Goal: Transaction & Acquisition: Purchase product/service

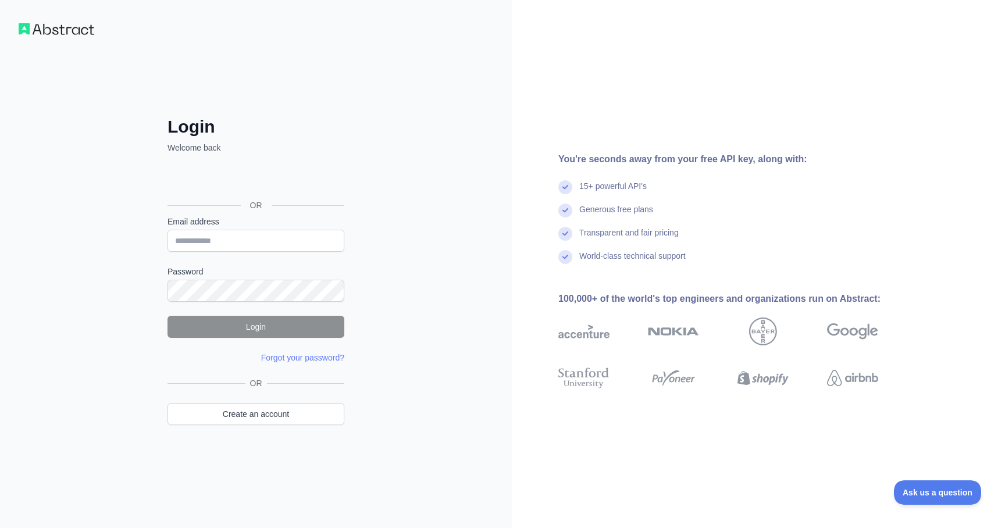
click at [248, 252] on form "Email address Password Login Forgot your password? Please try again We've sent …" at bounding box center [255, 290] width 177 height 148
click at [266, 233] on input "Email address" at bounding box center [255, 241] width 177 height 22
type input "**********"
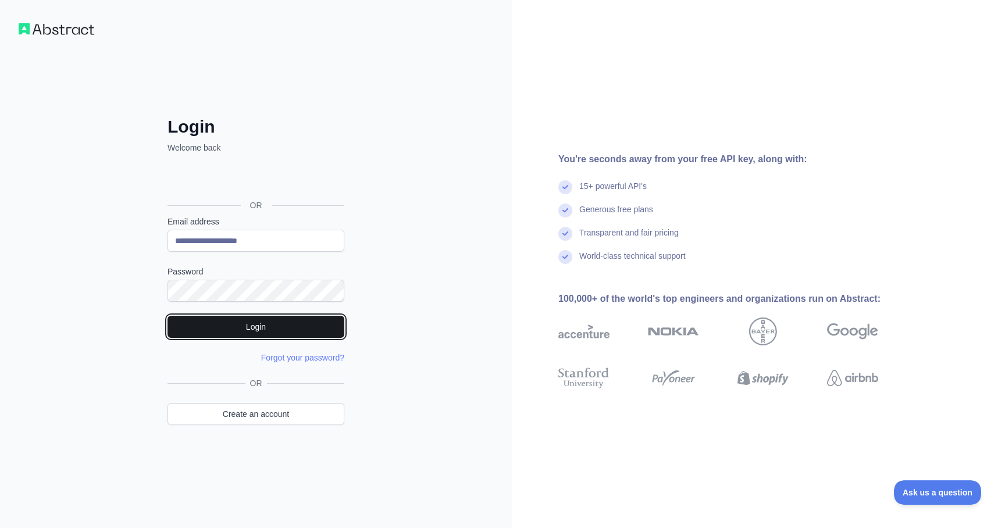
click at [268, 325] on button "Login" at bounding box center [255, 327] width 177 height 22
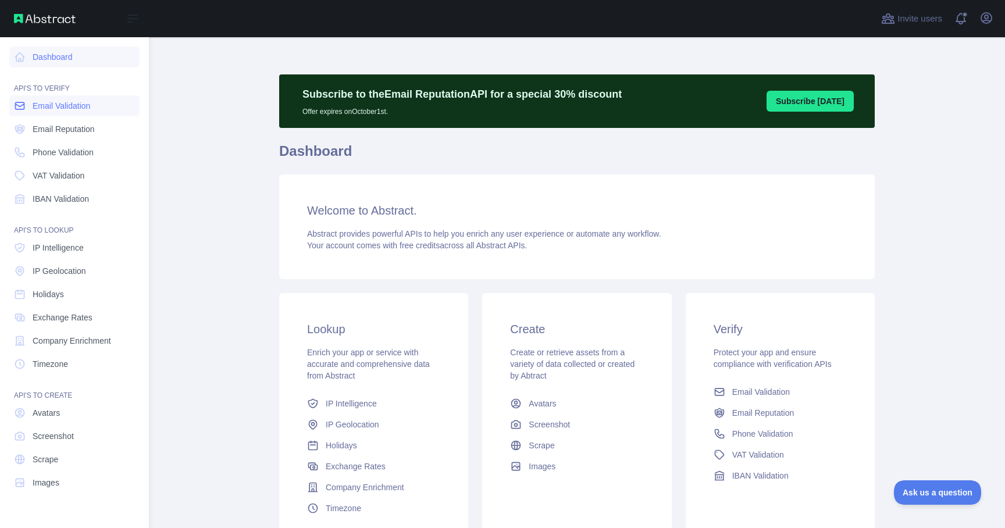
click at [32, 109] on link "Email Validation" at bounding box center [74, 105] width 130 height 21
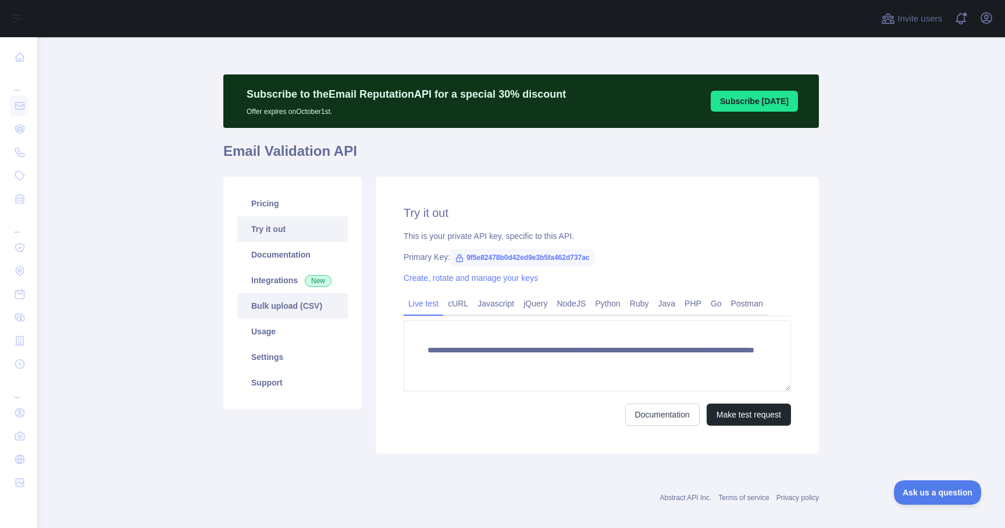
click at [277, 310] on link "Bulk upload (CSV)" at bounding box center [292, 306] width 110 height 26
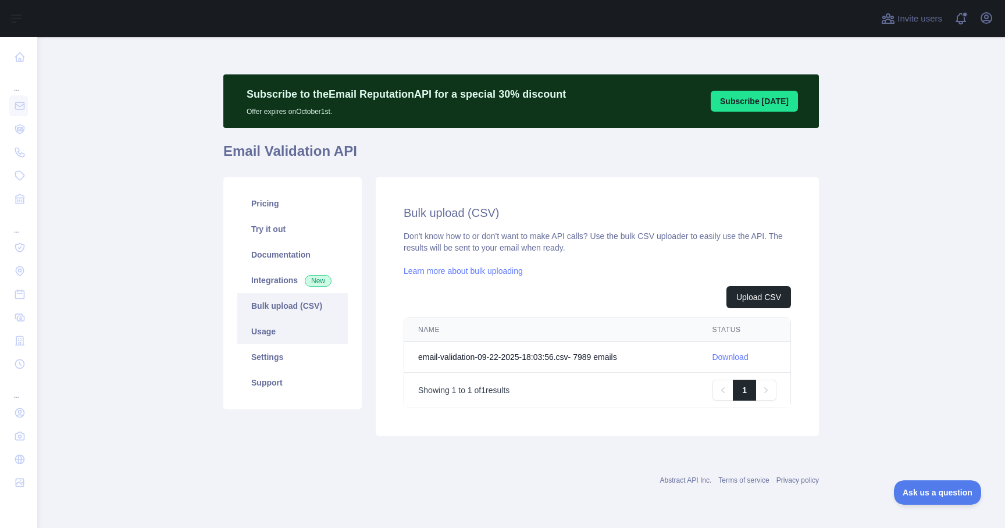
click at [284, 337] on link "Usage" at bounding box center [292, 332] width 110 height 26
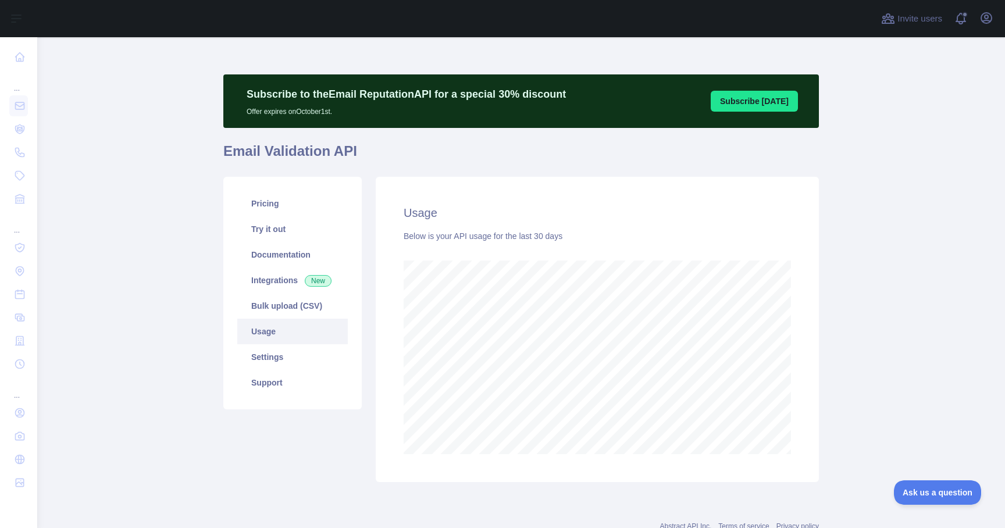
scroll to position [491, 959]
click at [265, 254] on link "Documentation" at bounding box center [292, 255] width 110 height 26
click at [295, 205] on link "Pricing" at bounding box center [292, 204] width 110 height 26
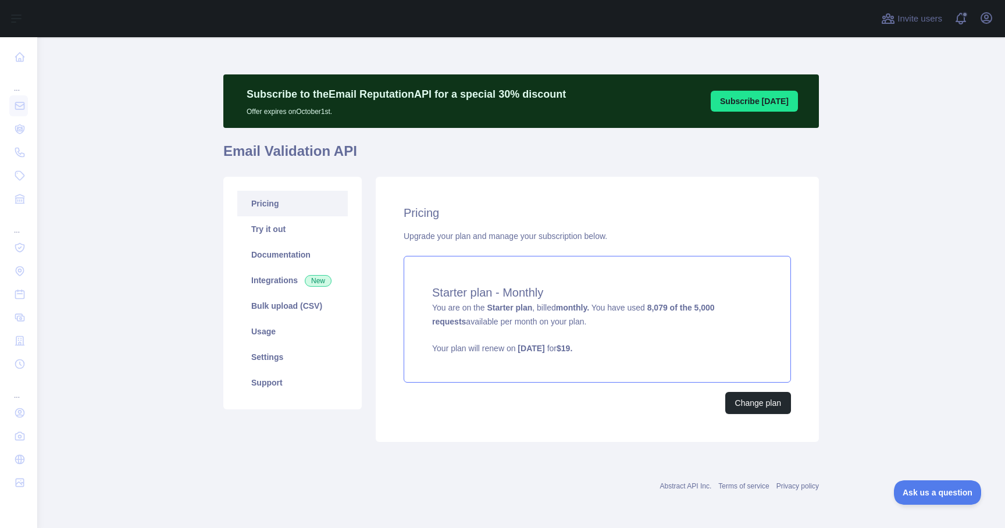
click at [683, 312] on strong "8,079 of the 5,000 requests" at bounding box center [573, 314] width 283 height 23
click at [304, 298] on link "Bulk upload (CSV)" at bounding box center [292, 306] width 110 height 26
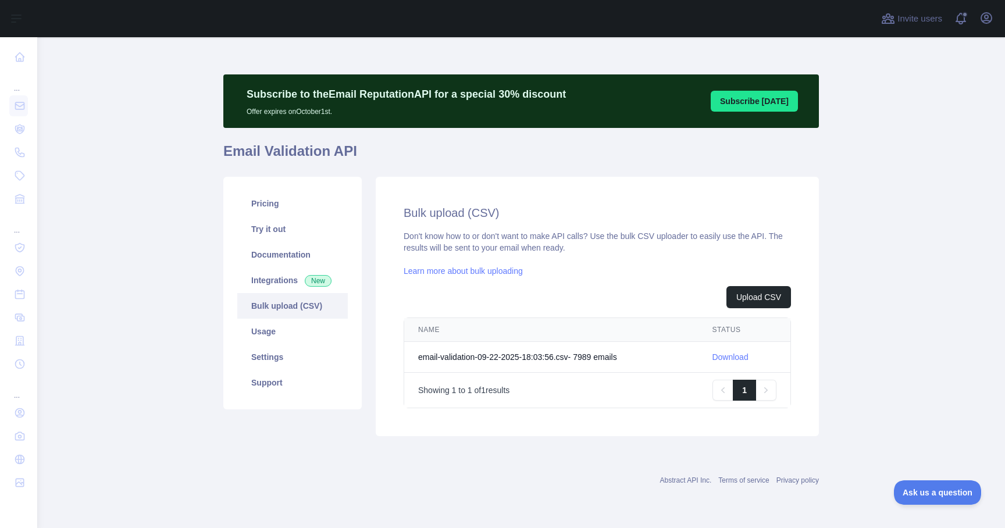
click at [725, 358] on link "Download" at bounding box center [730, 356] width 36 height 9
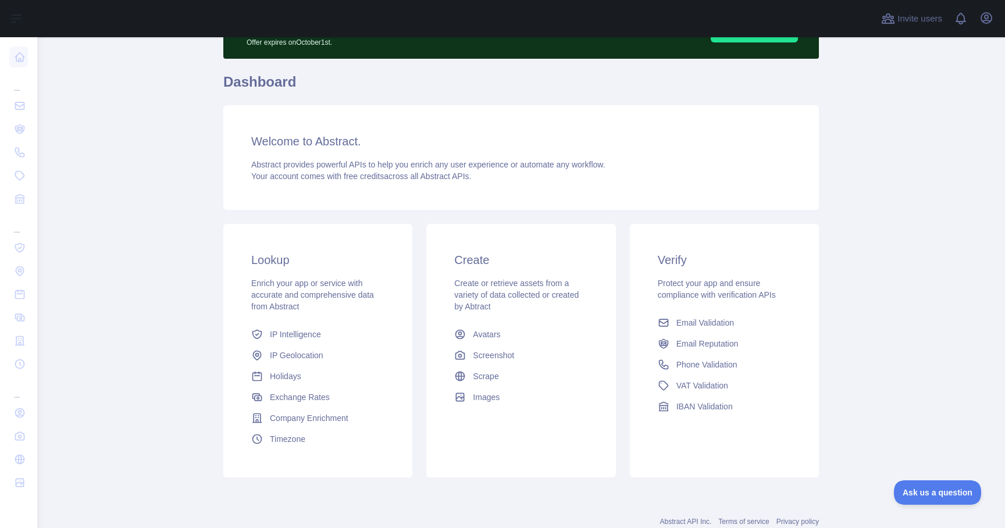
scroll to position [73, 0]
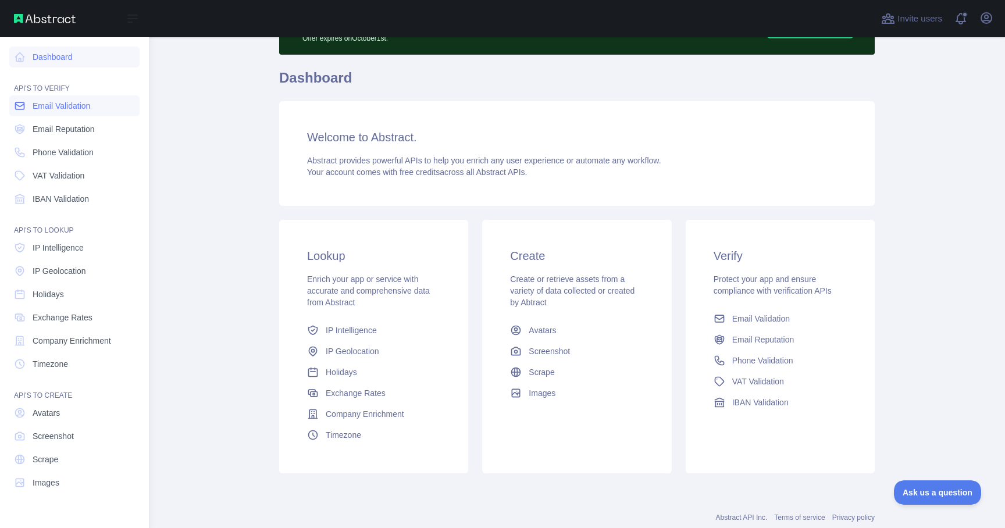
click at [20, 103] on icon at bounding box center [20, 106] width 12 height 12
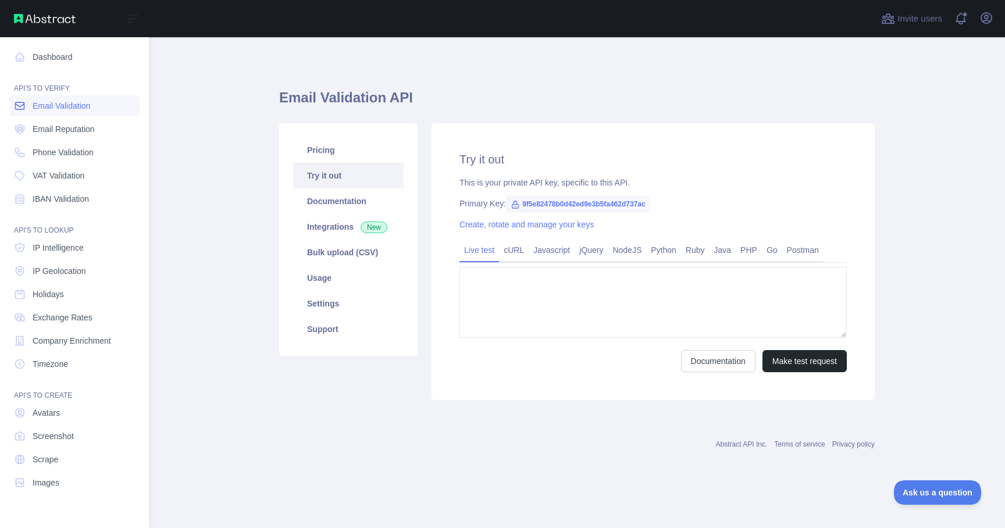
type textarea "**********"
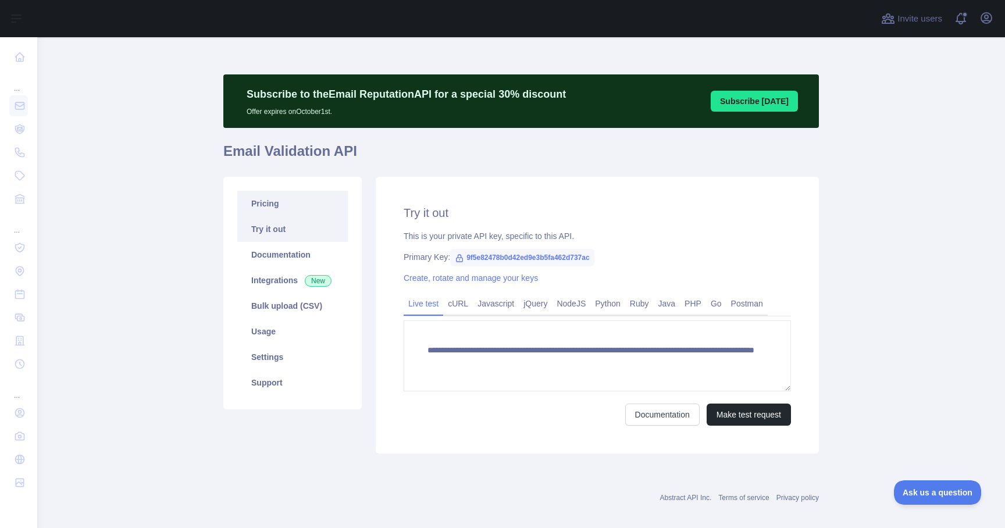
click at [283, 209] on link "Pricing" at bounding box center [292, 204] width 110 height 26
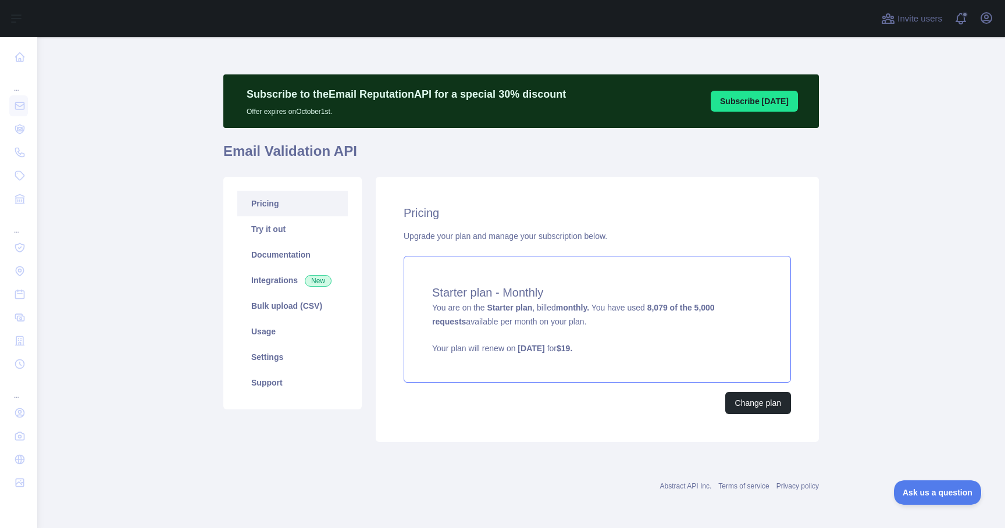
click at [639, 330] on div "Starter plan - Monthly You are on the Starter plan , billed monthly. You have u…" at bounding box center [597, 319] width 387 height 127
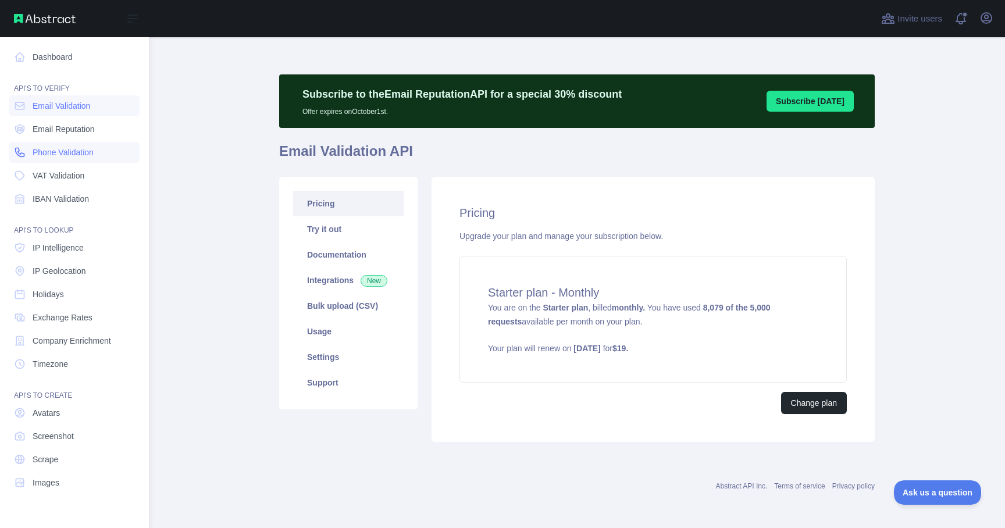
click at [50, 154] on span "Phone Validation" at bounding box center [63, 153] width 61 height 12
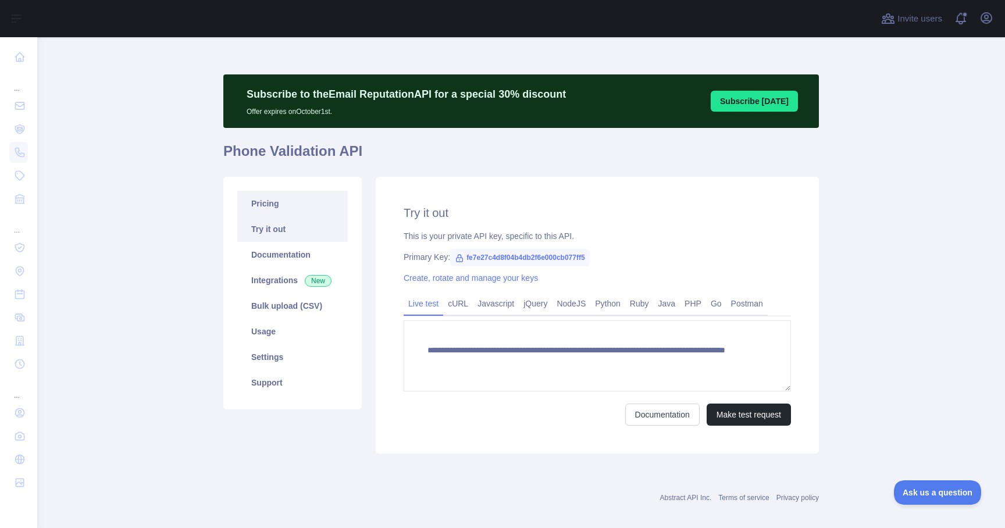
click at [293, 205] on link "Pricing" at bounding box center [292, 204] width 110 height 26
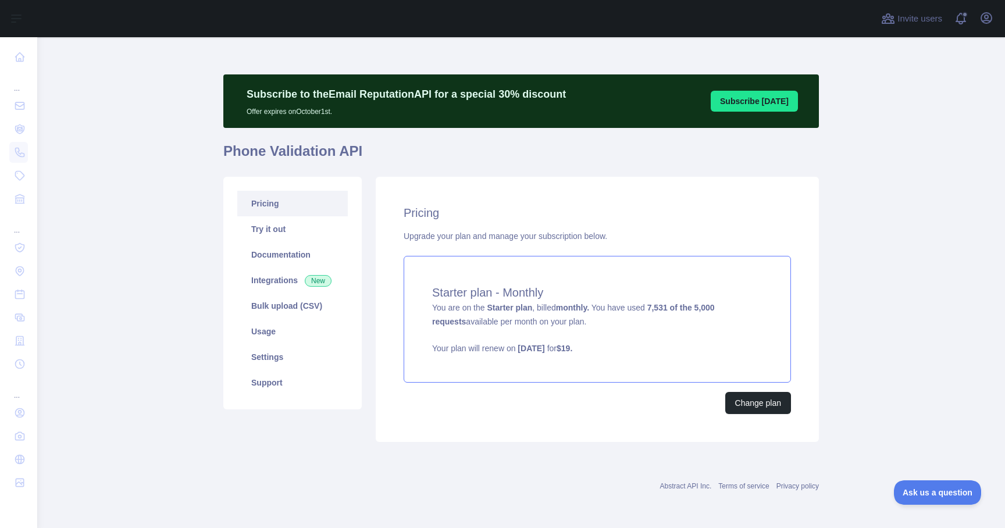
click at [590, 331] on div "Starter plan - Monthly You are on the Starter plan , billed monthly. You have u…" at bounding box center [597, 319] width 387 height 127
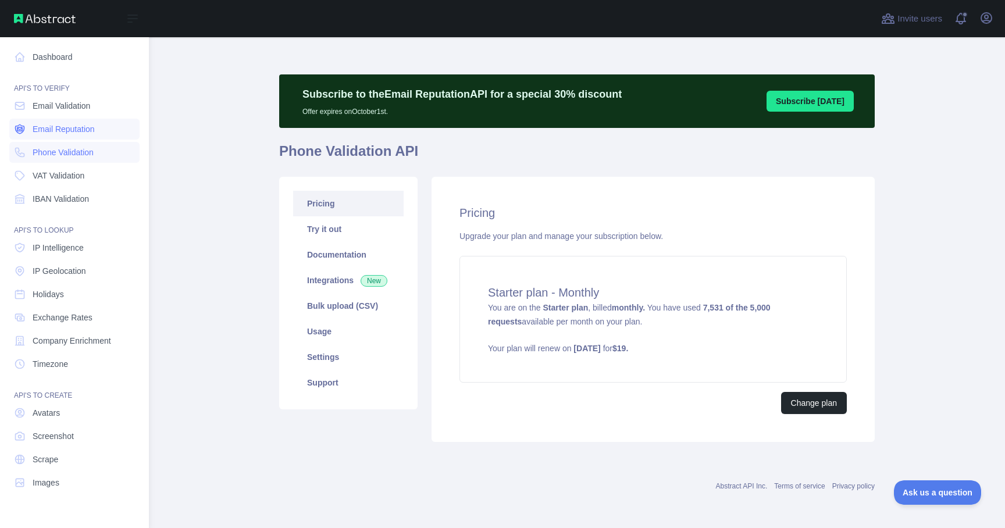
click at [65, 131] on span "Email Reputation" at bounding box center [64, 129] width 62 height 12
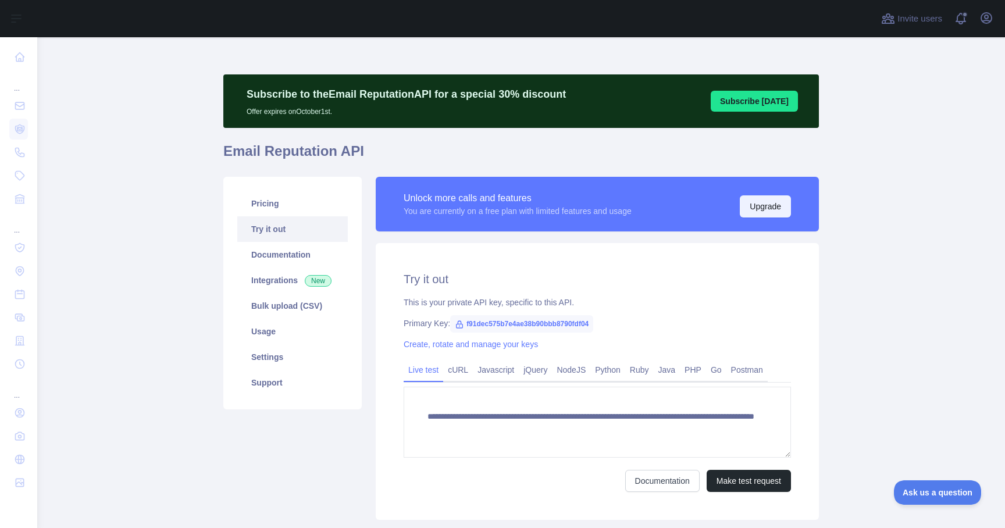
click at [770, 207] on button "Upgrade" at bounding box center [765, 206] width 51 height 22
click at [992, 18] on icon "button" at bounding box center [986, 18] width 14 height 14
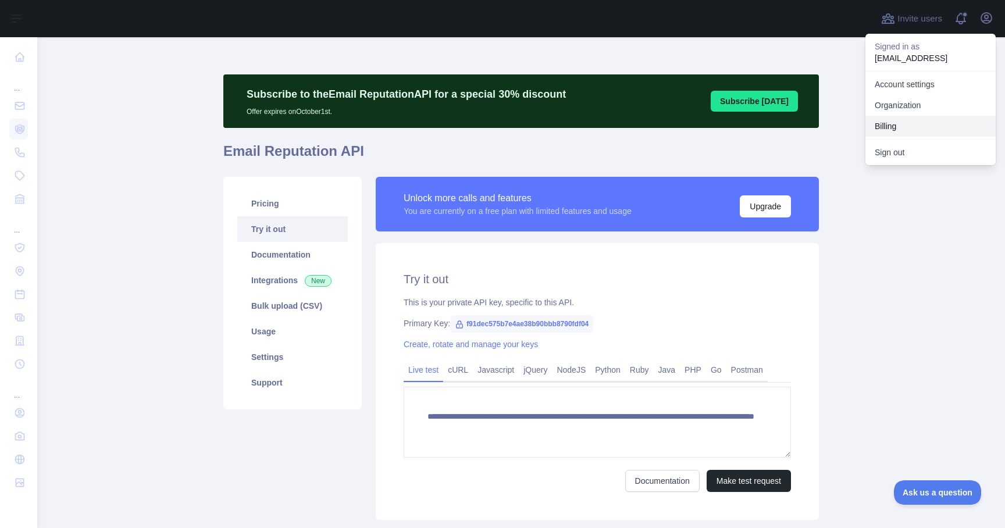
click at [905, 124] on button "Billing" at bounding box center [930, 126] width 130 height 21
